Goal: Task Accomplishment & Management: Manage account settings

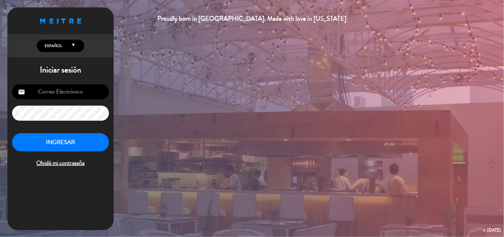
type input "[EMAIL_ADDRESS][DOMAIN_NAME]"
click at [66, 144] on button "INGRESAR" at bounding box center [60, 142] width 97 height 19
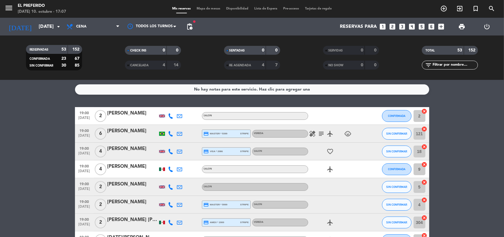
click at [191, 23] on span "pending_actions" at bounding box center [189, 26] width 7 height 7
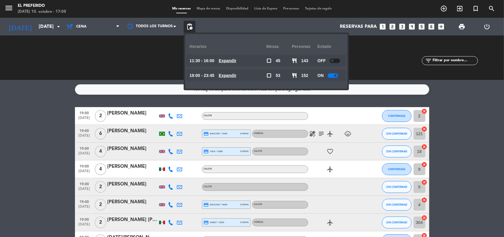
click at [331, 77] on div at bounding box center [333, 75] width 10 height 4
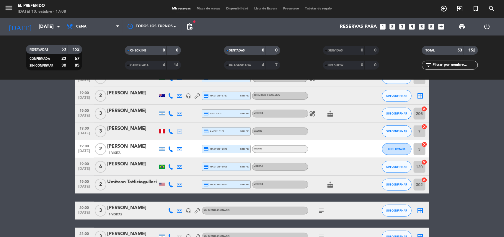
scroll to position [222, 0]
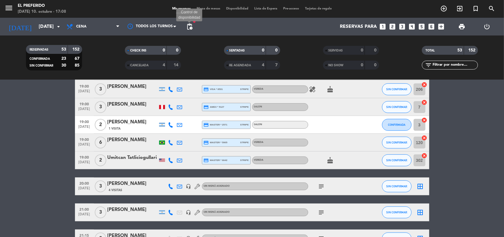
click at [189, 27] on span "pending_actions" at bounding box center [189, 26] width 7 height 7
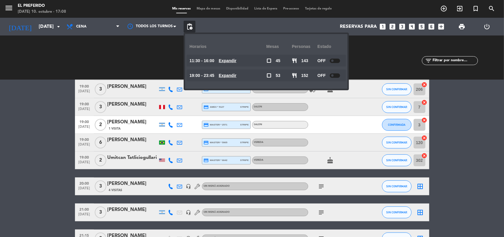
click at [235, 79] on div "19:00 - 23:45 Expandir" at bounding box center [228, 75] width 77 height 12
click at [234, 76] on u "Expandir" at bounding box center [228, 75] width 18 height 5
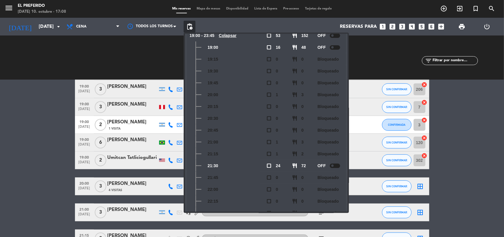
scroll to position [77, 0]
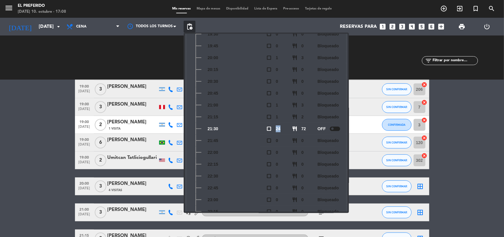
drag, startPoint x: 277, startPoint y: 128, endPoint x: 241, endPoint y: 163, distance: 50.4
click at [287, 130] on div "check_box_outline_blank 24" at bounding box center [280, 129] width 26 height 12
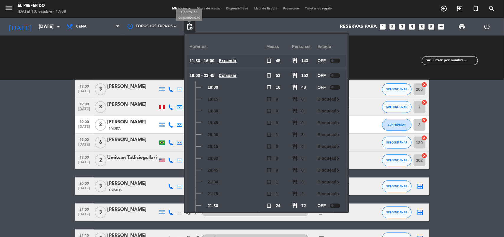
click at [191, 30] on span "pending_actions" at bounding box center [189, 26] width 7 height 7
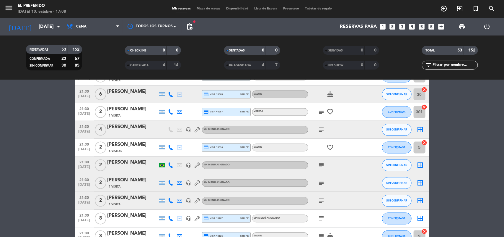
scroll to position [665, 0]
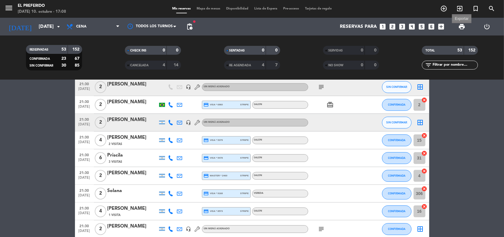
click at [464, 25] on span "print" at bounding box center [462, 26] width 7 height 7
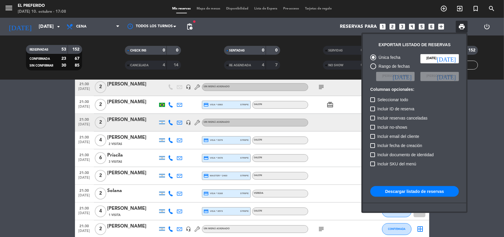
click at [418, 193] on button "Descargar listado de reservas" at bounding box center [415, 191] width 89 height 11
click at [193, 21] on div at bounding box center [252, 118] width 504 height 237
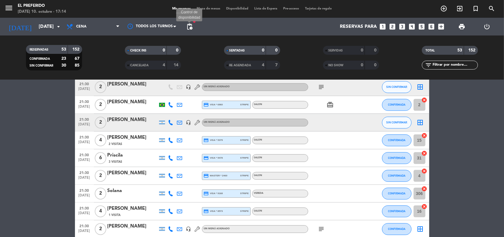
click at [193, 26] on span "pending_actions" at bounding box center [189, 26] width 7 height 7
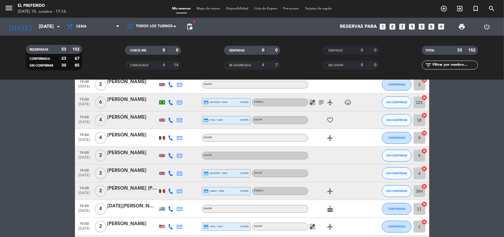
scroll to position [0, 0]
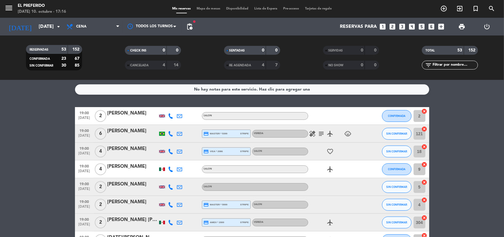
click at [312, 131] on icon "healing" at bounding box center [312, 133] width 7 height 7
click at [323, 131] on icon "subject" at bounding box center [321, 133] width 7 height 7
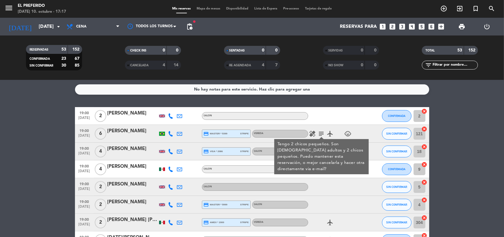
click at [332, 134] on icon "airplanemode_active" at bounding box center [330, 133] width 7 height 7
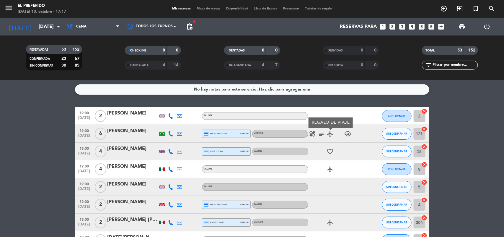
click at [347, 135] on icon "child_care" at bounding box center [348, 133] width 7 height 7
click at [332, 152] on icon "favorite_border" at bounding box center [330, 151] width 7 height 7
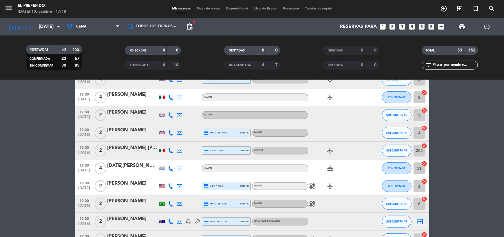
scroll to position [74, 0]
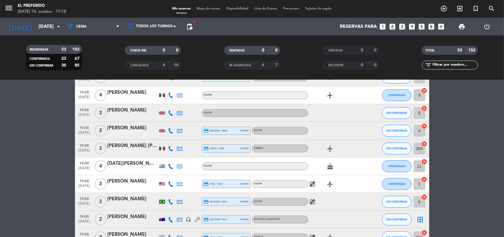
click at [326, 146] on span "airplanemode_active" at bounding box center [330, 148] width 9 height 7
click at [332, 151] on icon "airplanemode_active" at bounding box center [330, 148] width 7 height 7
click at [335, 170] on div "cake" at bounding box center [334, 165] width 53 height 17
click at [331, 166] on icon "cake" at bounding box center [330, 166] width 7 height 7
click at [314, 183] on icon "healing" at bounding box center [312, 183] width 7 height 7
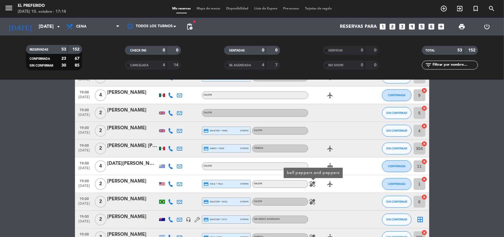
click at [313, 199] on icon "healing" at bounding box center [312, 201] width 7 height 7
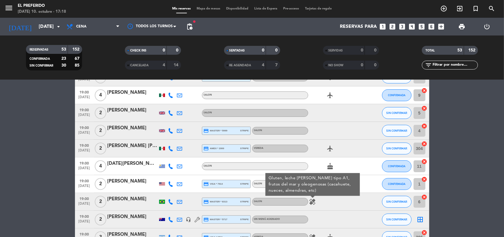
click at [327, 204] on div "healing Gluten, leche [PERSON_NAME] tipo A1, frutos del mar y oleogenosas (caca…" at bounding box center [334, 201] width 53 height 17
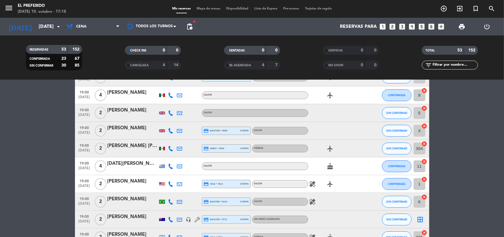
click at [313, 188] on div "healing airplanemode_active" at bounding box center [334, 183] width 53 height 17
click at [312, 185] on icon "healing" at bounding box center [312, 183] width 7 height 7
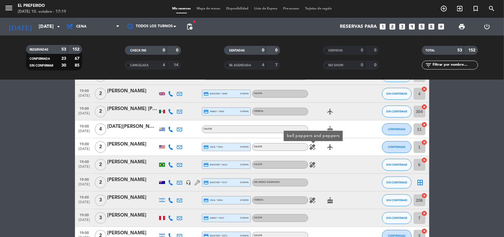
click at [316, 168] on div "healing" at bounding box center [334, 164] width 53 height 17
click at [313, 166] on icon "healing" at bounding box center [312, 164] width 7 height 7
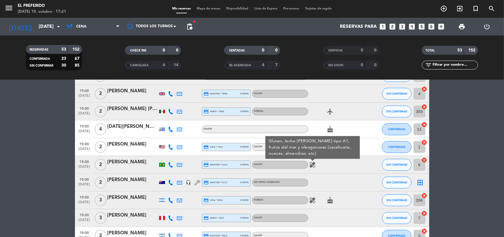
click at [314, 200] on icon "healing" at bounding box center [312, 199] width 7 height 7
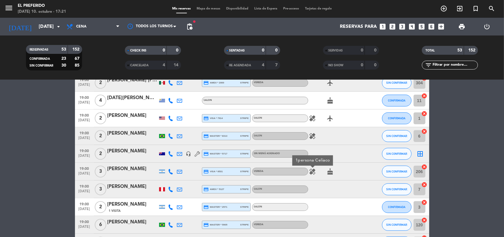
scroll to position [148, 0]
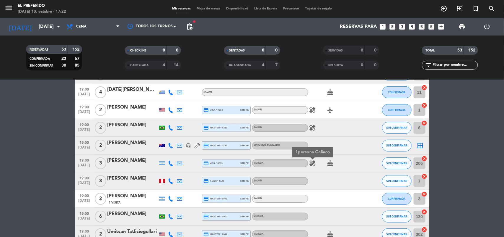
click at [327, 163] on icon "cake" at bounding box center [330, 163] width 7 height 7
click at [329, 164] on icon "cake" at bounding box center [330, 163] width 7 height 7
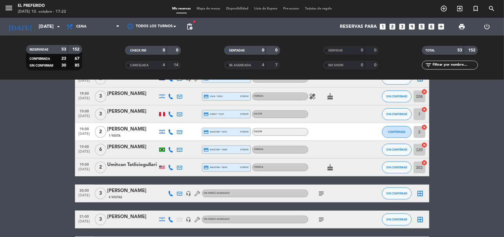
scroll to position [222, 0]
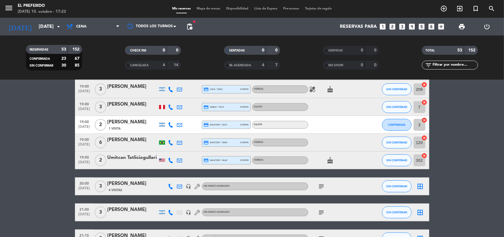
click at [338, 163] on div "cake" at bounding box center [334, 159] width 53 height 17
click at [331, 161] on icon "cake" at bounding box center [330, 160] width 7 height 7
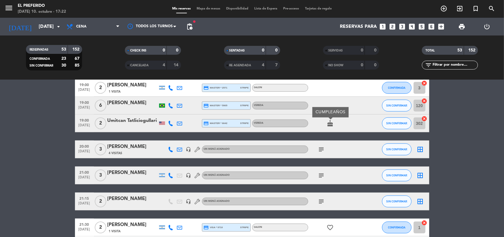
click at [321, 150] on icon "subject" at bounding box center [321, 149] width 7 height 7
click at [325, 169] on div "subject" at bounding box center [334, 174] width 53 height 17
click at [321, 176] on icon "subject" at bounding box center [321, 175] width 7 height 7
click at [317, 198] on span "subject" at bounding box center [321, 201] width 9 height 7
click at [320, 200] on icon "subject" at bounding box center [321, 201] width 7 height 7
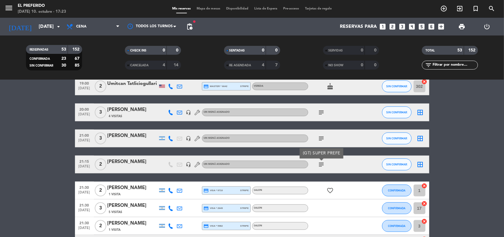
scroll to position [332, 0]
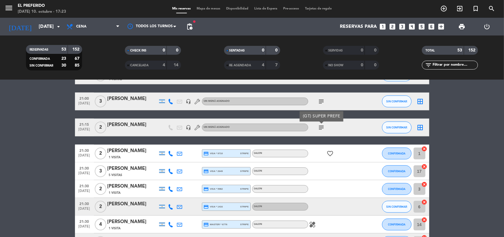
click at [329, 155] on icon "favorite_border" at bounding box center [330, 153] width 7 height 7
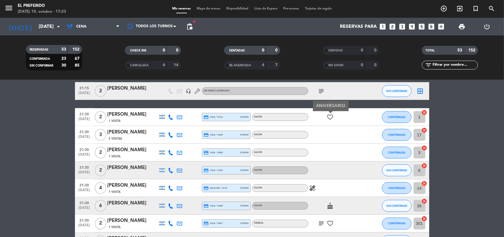
scroll to position [369, 0]
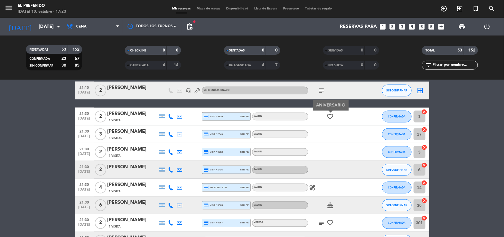
click at [314, 186] on icon "healing" at bounding box center [312, 187] width 7 height 7
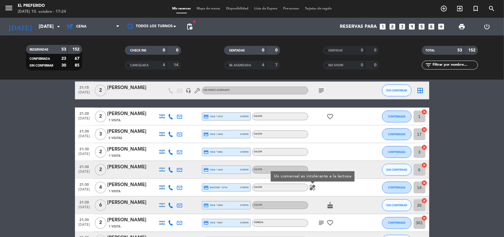
click at [331, 206] on icon "cake" at bounding box center [330, 205] width 7 height 7
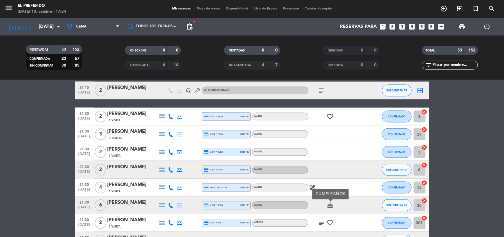
scroll to position [406, 0]
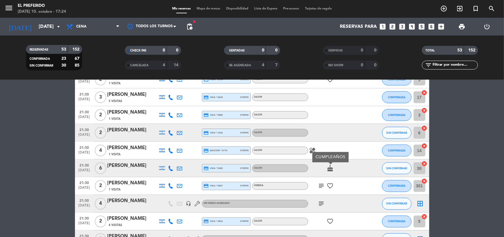
click at [321, 187] on icon "subject" at bounding box center [321, 185] width 7 height 7
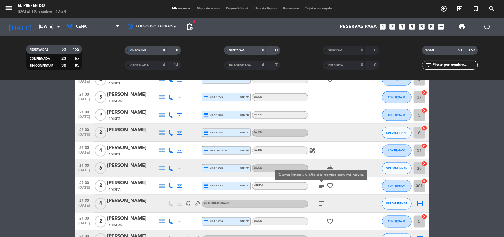
scroll to position [443, 0]
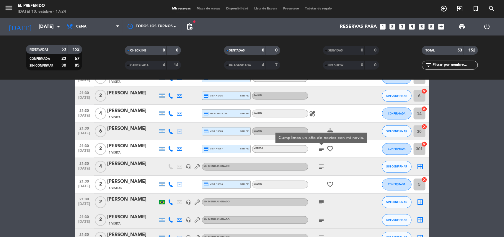
click at [319, 168] on icon "subject" at bounding box center [321, 166] width 7 height 7
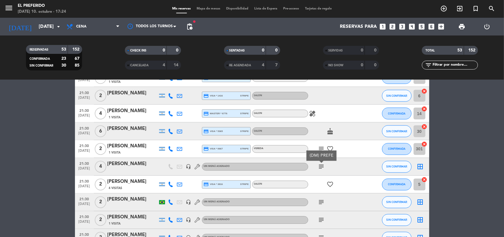
scroll to position [480, 0]
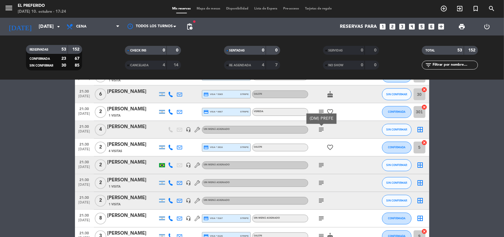
click at [320, 163] on icon "subject" at bounding box center [321, 165] width 7 height 7
click at [324, 179] on icon "subject" at bounding box center [321, 182] width 7 height 7
click at [322, 200] on icon "subject" at bounding box center [321, 200] width 7 height 7
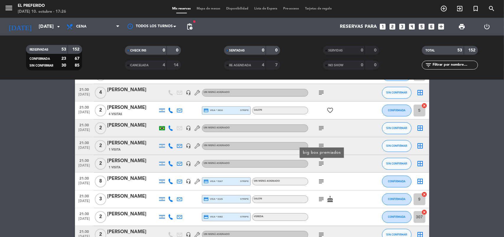
click at [321, 181] on icon "subject" at bounding box center [321, 181] width 7 height 7
click at [321, 198] on icon "subject" at bounding box center [321, 199] width 7 height 7
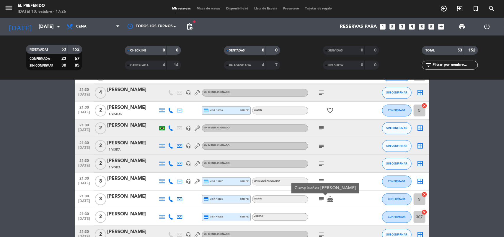
click at [329, 200] on icon "cake" at bounding box center [330, 199] width 7 height 7
click at [321, 200] on icon "subject" at bounding box center [321, 199] width 7 height 7
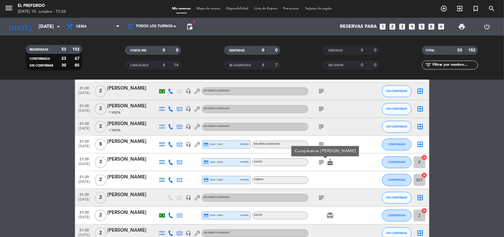
scroll to position [591, 0]
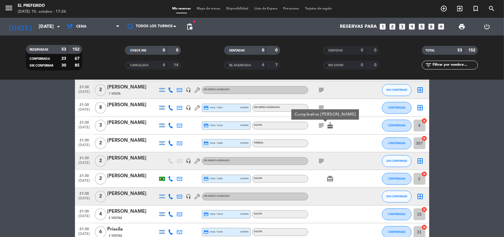
click at [321, 162] on icon "subject" at bounding box center [321, 160] width 7 height 7
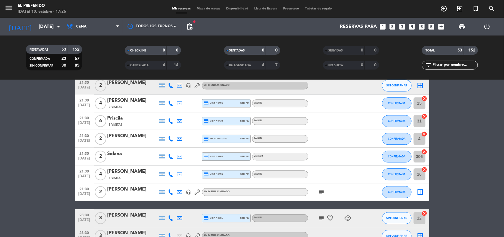
scroll to position [739, 0]
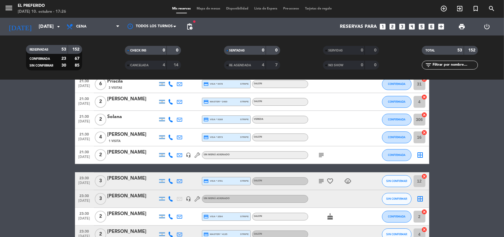
click at [321, 157] on icon "subject" at bounding box center [321, 154] width 7 height 7
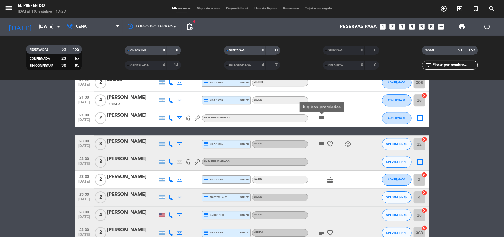
click at [322, 141] on icon "subject" at bounding box center [321, 143] width 7 height 7
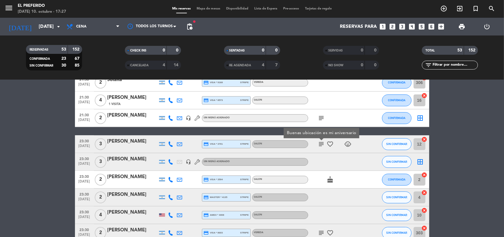
click at [332, 144] on icon "favorite_border" at bounding box center [330, 143] width 7 height 7
click at [345, 143] on icon "child_care" at bounding box center [348, 143] width 7 height 7
click at [333, 180] on icon "cake" at bounding box center [330, 179] width 7 height 7
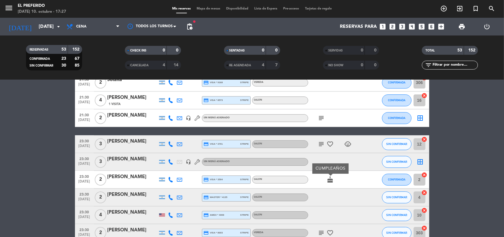
scroll to position [813, 0]
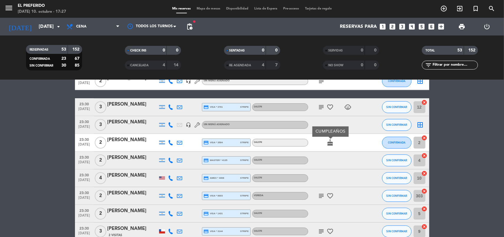
click at [319, 196] on icon "subject" at bounding box center [321, 195] width 7 height 7
click at [332, 194] on icon "favorite_border" at bounding box center [330, 195] width 7 height 7
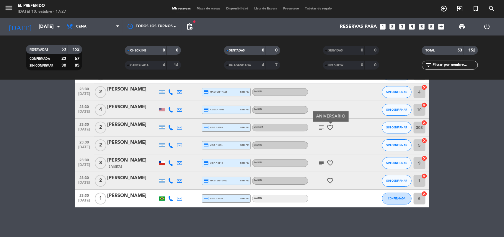
click at [321, 163] on icon "subject" at bounding box center [321, 162] width 7 height 7
click at [333, 177] on icon "favorite_border" at bounding box center [330, 180] width 7 height 7
click at [321, 124] on icon "subject" at bounding box center [321, 127] width 7 height 7
click at [330, 163] on icon "favorite_border" at bounding box center [330, 162] width 7 height 7
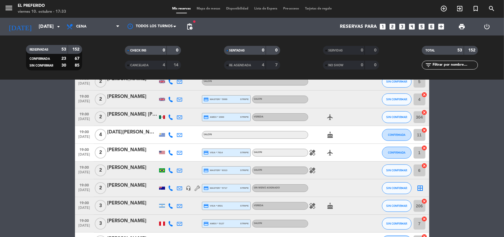
scroll to position [0, 0]
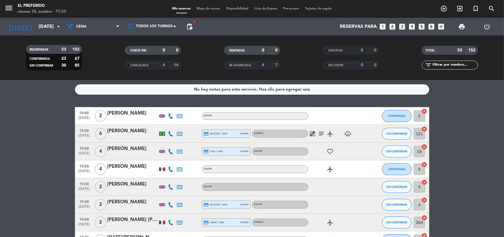
click at [187, 28] on span "pending_actions" at bounding box center [189, 26] width 7 height 7
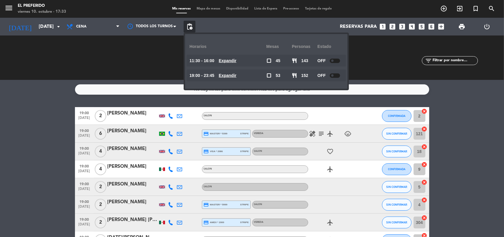
click at [236, 73] on u "Expandir" at bounding box center [228, 75] width 18 height 5
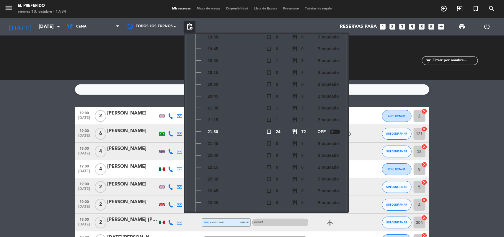
scroll to position [114, 0]
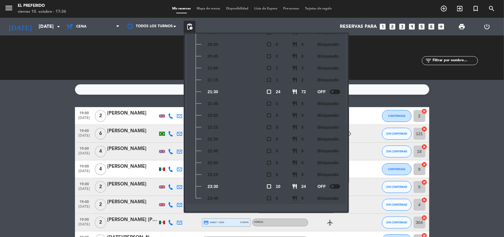
drag, startPoint x: 16, startPoint y: 103, endPoint x: 64, endPoint y: 4, distance: 110.7
click at [17, 104] on div "No hay notas para este servicio. Haz clic para agregar una 19:00 [DATE] 2 [PERS…" at bounding box center [252, 158] width 504 height 157
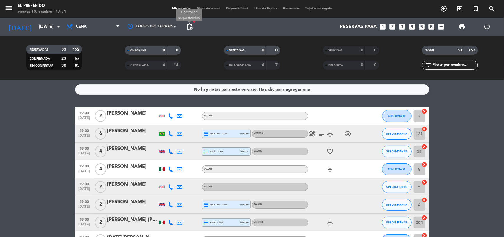
click at [186, 26] on span "pending_actions" at bounding box center [189, 26] width 7 height 7
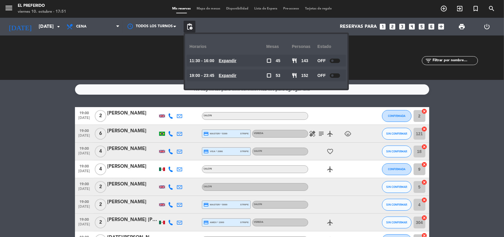
drag, startPoint x: 238, startPoint y: 77, endPoint x: 234, endPoint y: 76, distance: 4.3
click at [237, 77] on u "Expandir" at bounding box center [228, 75] width 18 height 5
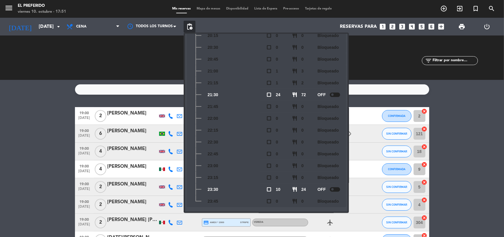
scroll to position [0, 0]
